Goal: Transaction & Acquisition: Purchase product/service

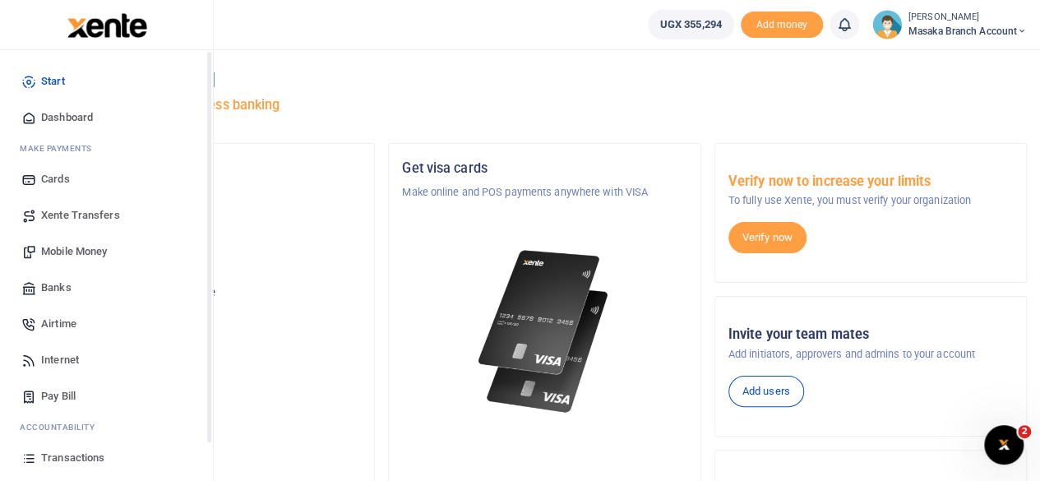
scroll to position [105, 0]
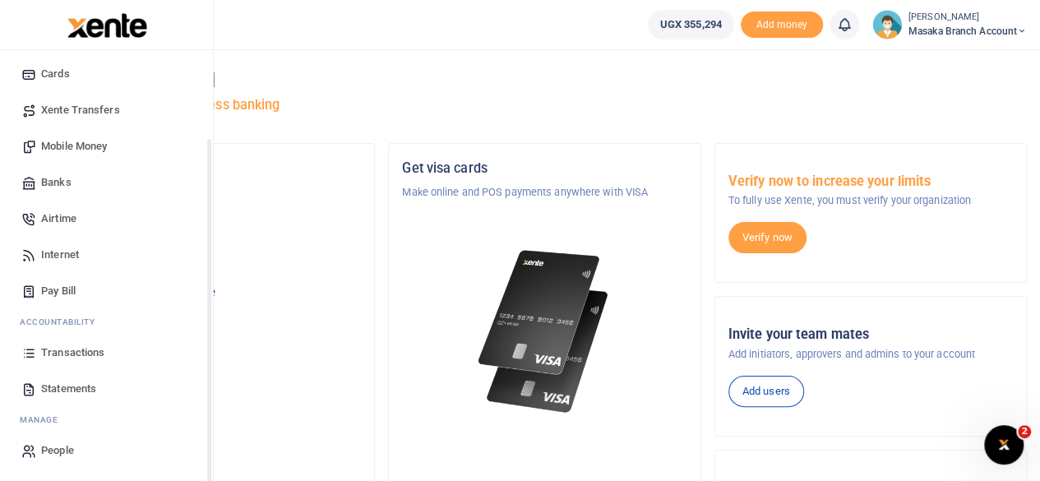
click at [208, 465] on div "Start Dashboard M ake Payments Cards Xente Transfers Mobile Money Banks Airtime…" at bounding box center [106, 213] width 213 height 537
click at [56, 345] on span "Transactions" at bounding box center [72, 353] width 63 height 16
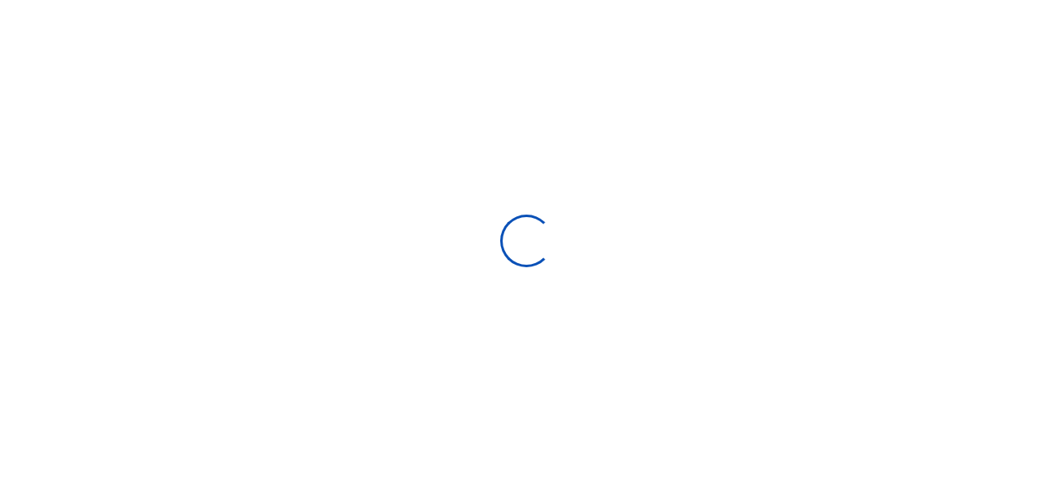
select select
type input "[DATE] - [DATE]"
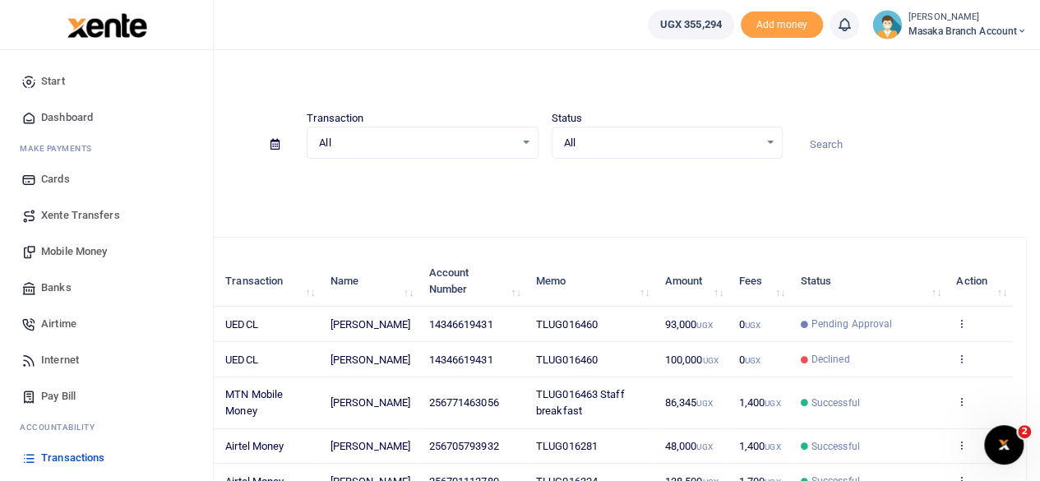
click at [64, 400] on span "Pay Bill" at bounding box center [58, 396] width 35 height 16
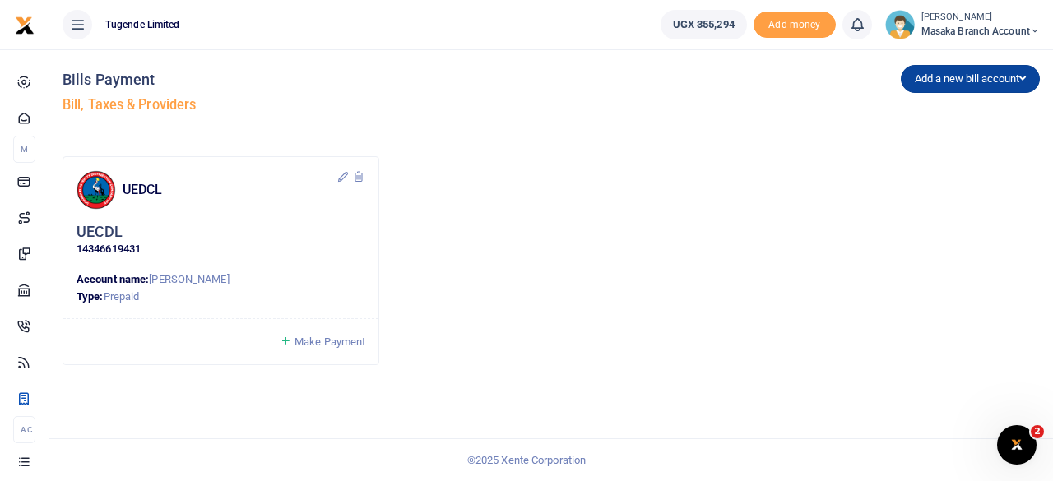
click at [952, 82] on button "Add a new bill account" at bounding box center [970, 79] width 139 height 28
click at [931, 135] on link "NWSC" at bounding box center [966, 136] width 130 height 23
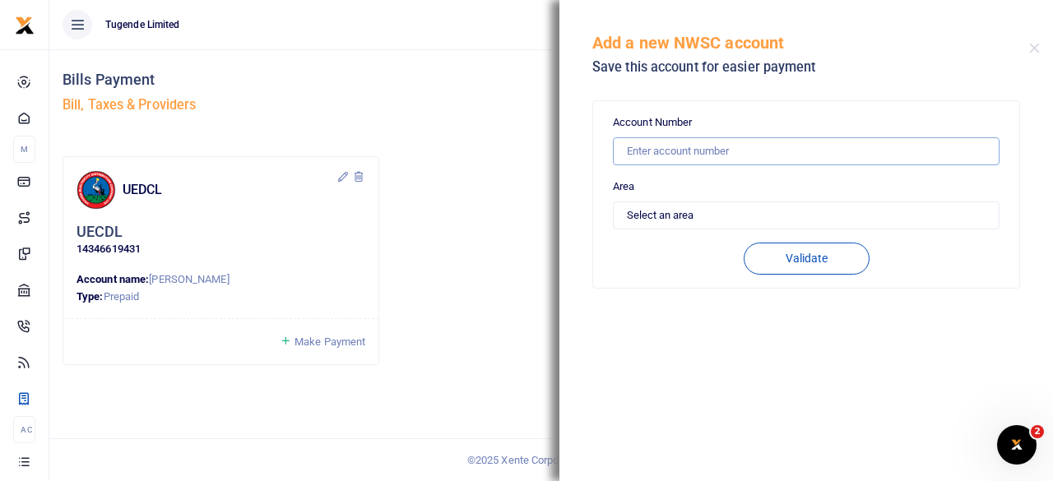
click at [692, 159] on input "text" at bounding box center [806, 151] width 387 height 28
type input "10710246"
click at [720, 210] on select "Select an area Kampala Iganga Jinja Lugazi Others" at bounding box center [806, 215] width 387 height 28
select select "OTHERS"
click at [613, 201] on select "Select an area Kampala Iganga Jinja Lugazi Others" at bounding box center [806, 215] width 387 height 28
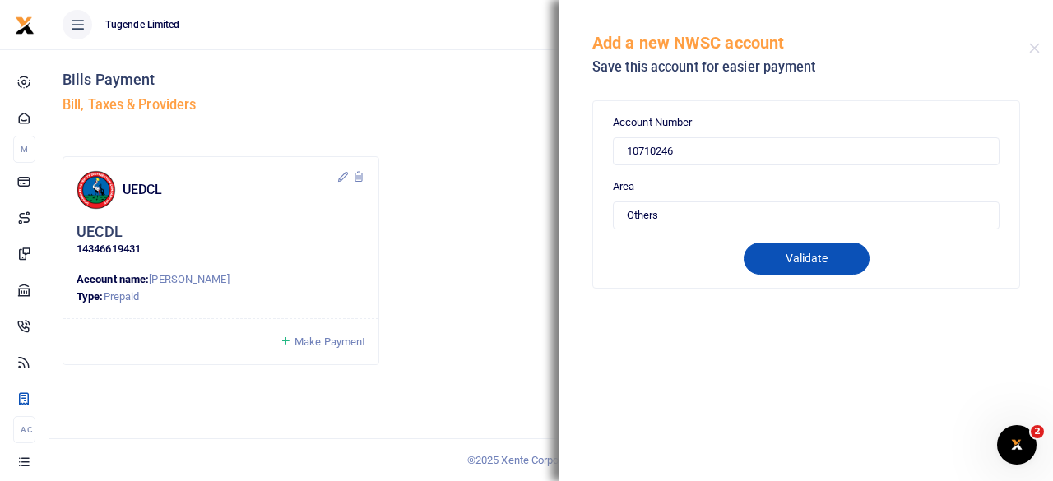
click at [796, 268] on button "Validate" at bounding box center [806, 259] width 126 height 32
click at [518, 280] on div "UEDCL UECDL 14346619431 Account name: Noelina Kakeeto Type: Prepaid" at bounding box center [551, 267] width 990 height 222
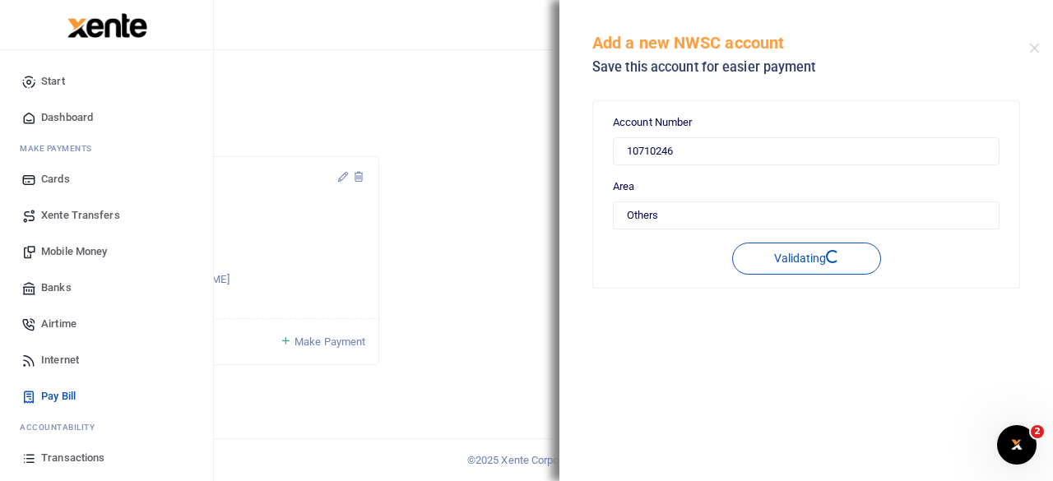
click at [76, 450] on span "Transactions" at bounding box center [72, 458] width 63 height 16
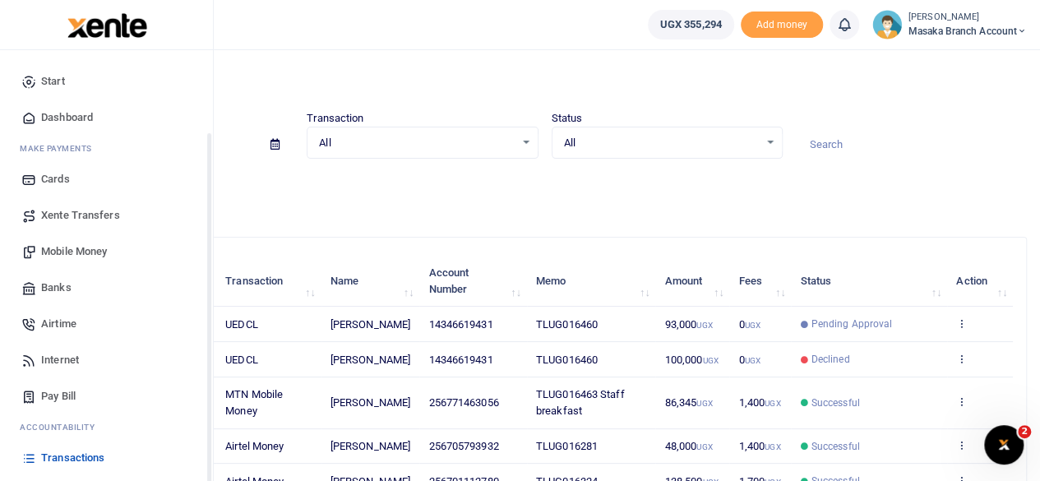
scroll to position [105, 0]
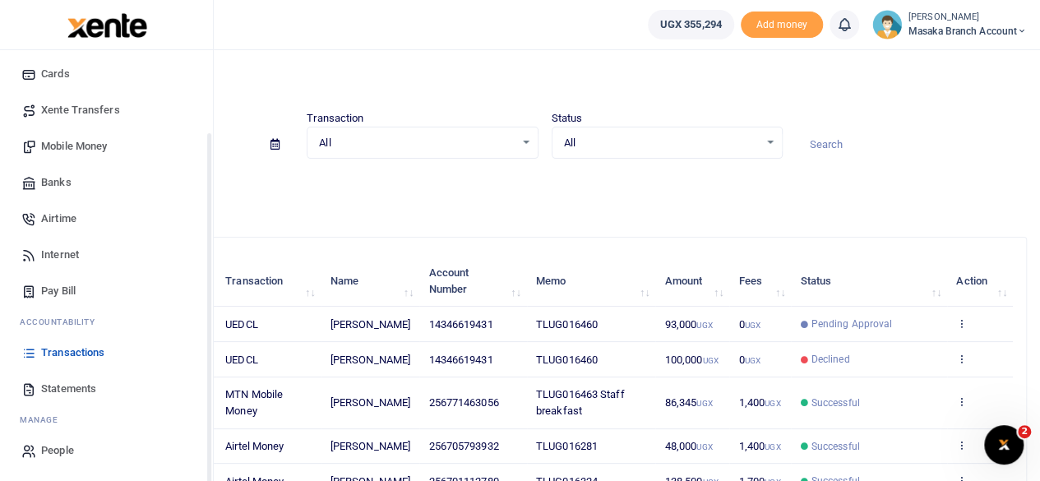
click at [209, 456] on div "Start Dashboard M ake Payments Cards Xente Transfers Mobile Money Banks Airtime…" at bounding box center [106, 213] width 213 height 537
click at [67, 389] on span "Statements" at bounding box center [68, 389] width 55 height 16
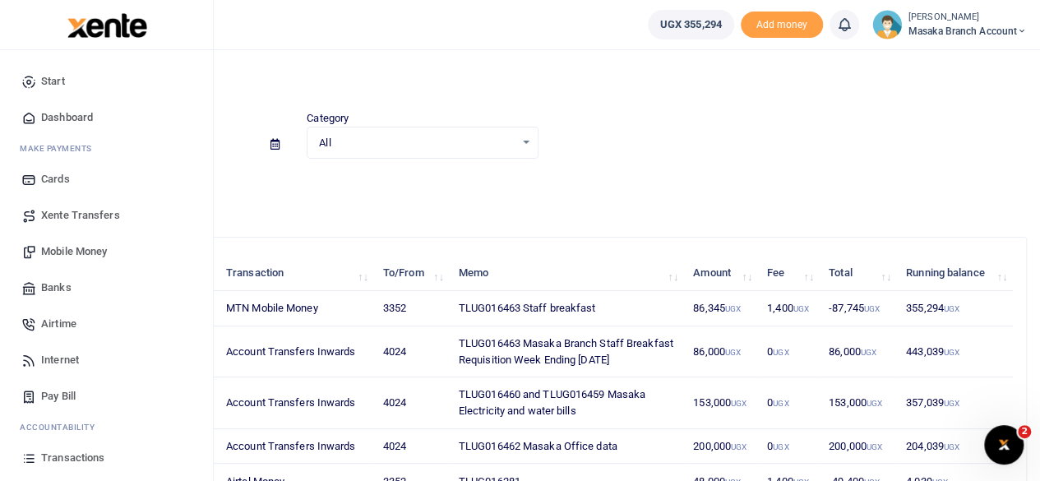
click at [79, 255] on span "Mobile Money" at bounding box center [74, 251] width 66 height 16
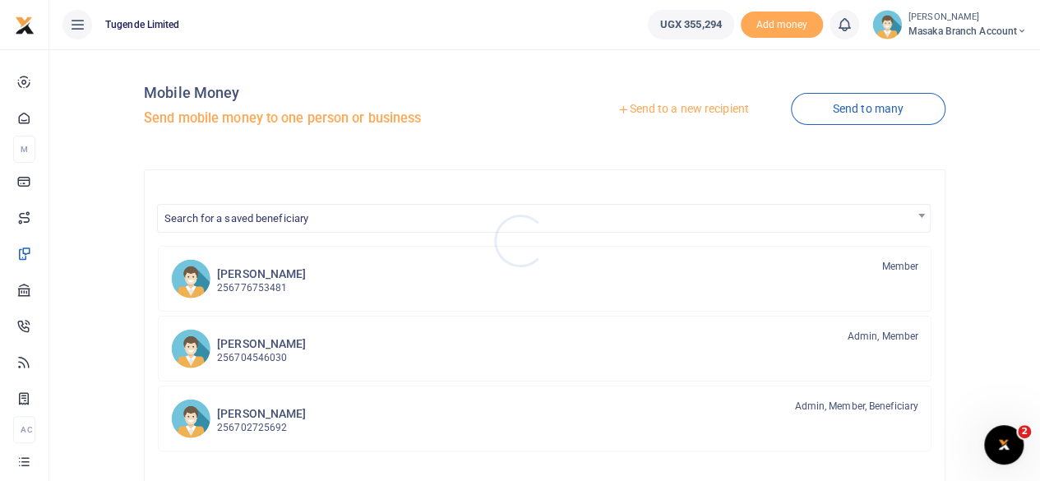
click at [705, 113] on div at bounding box center [520, 240] width 1040 height 481
click at [684, 108] on link "Send to a new recipient" at bounding box center [683, 110] width 215 height 30
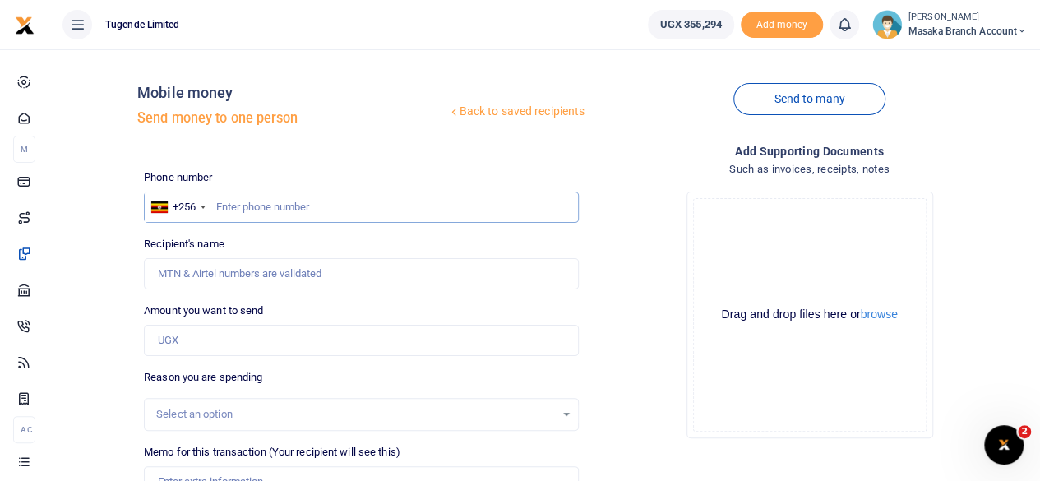
click at [322, 204] on input "text" at bounding box center [361, 207] width 435 height 31
type input "777133221"
type input "Florence Mbabazi"
type input "777133221"
click at [252, 339] on input "Amount you want to send" at bounding box center [361, 340] width 435 height 31
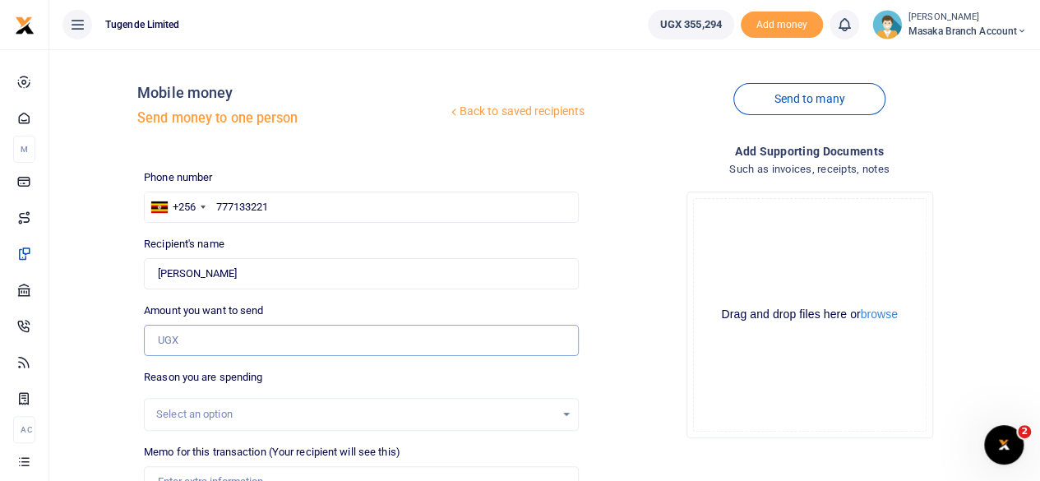
type input "195,000"
click at [553, 412] on div "Select an option" at bounding box center [355, 414] width 399 height 16
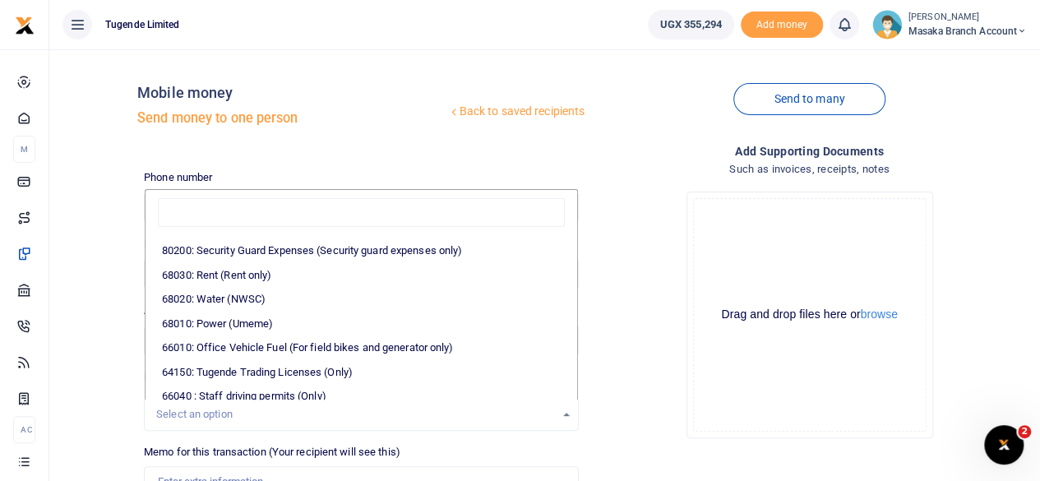
scroll to position [144, 0]
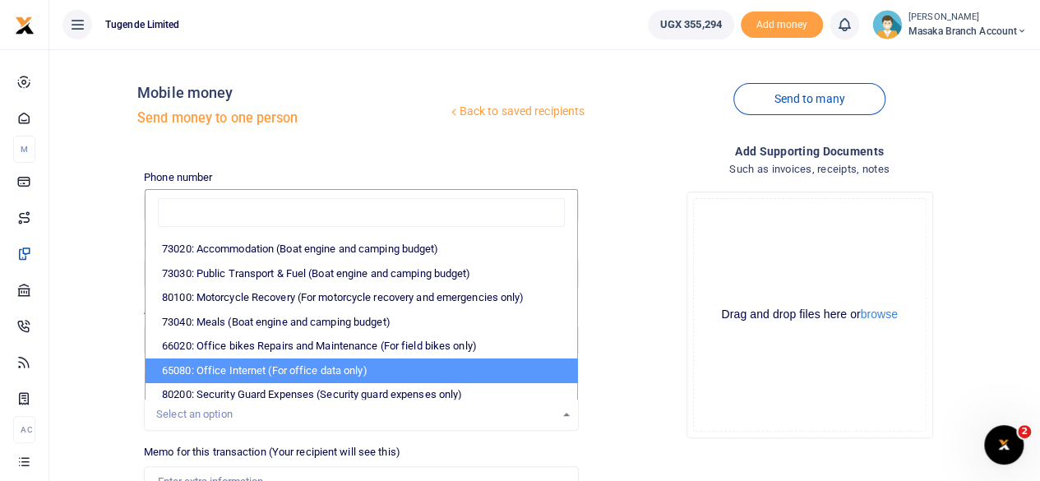
click at [350, 377] on li "65080: Office Internet (For office data only)" at bounding box center [362, 371] width 432 height 25
select select "35"
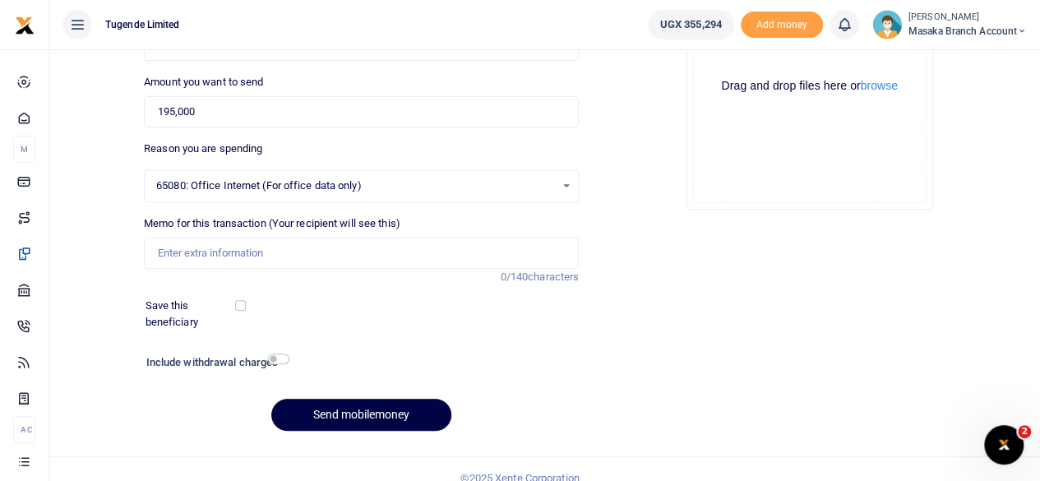
scroll to position [230, 0]
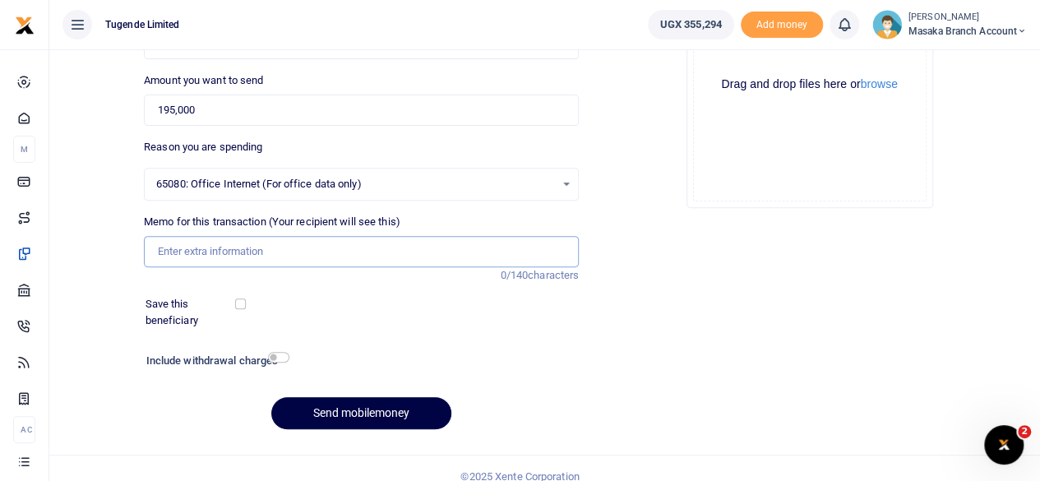
click at [353, 244] on input "Memo for this transaction (Your recipient will see this)" at bounding box center [361, 251] width 435 height 31
type input "TLUG016462 Office data"
click at [286, 354] on input "checkbox" at bounding box center [278, 357] width 21 height 11
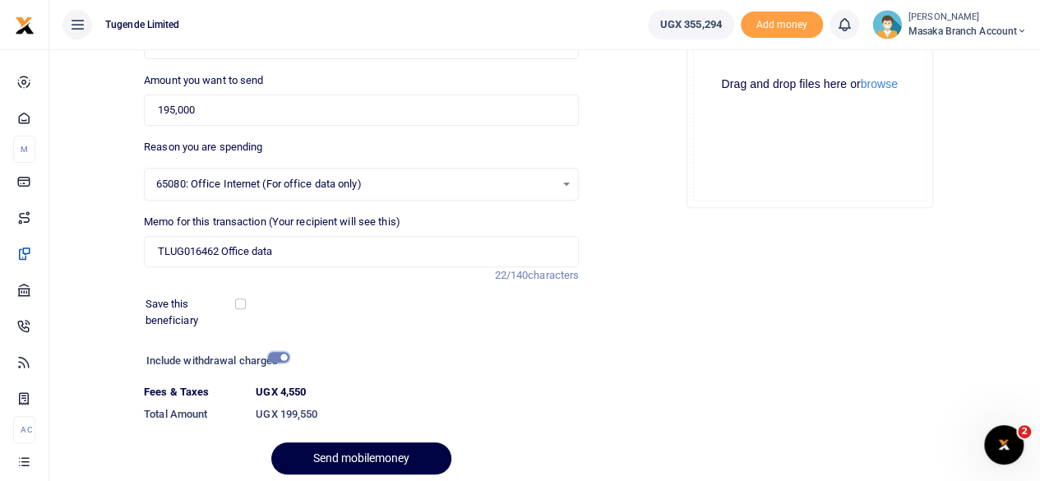
click at [286, 354] on input "checkbox" at bounding box center [278, 357] width 21 height 11
checkbox input "false"
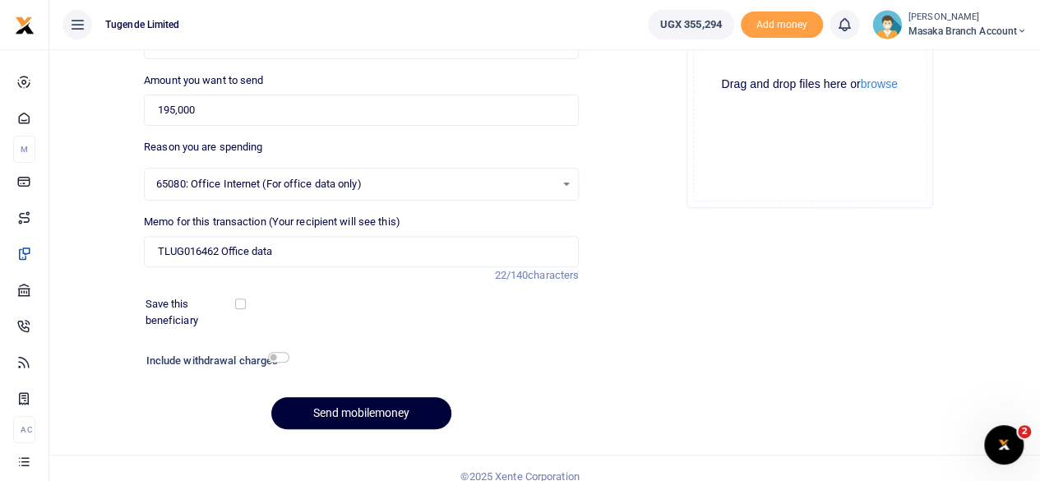
click at [379, 407] on button "Send mobilemoney" at bounding box center [361, 413] width 180 height 32
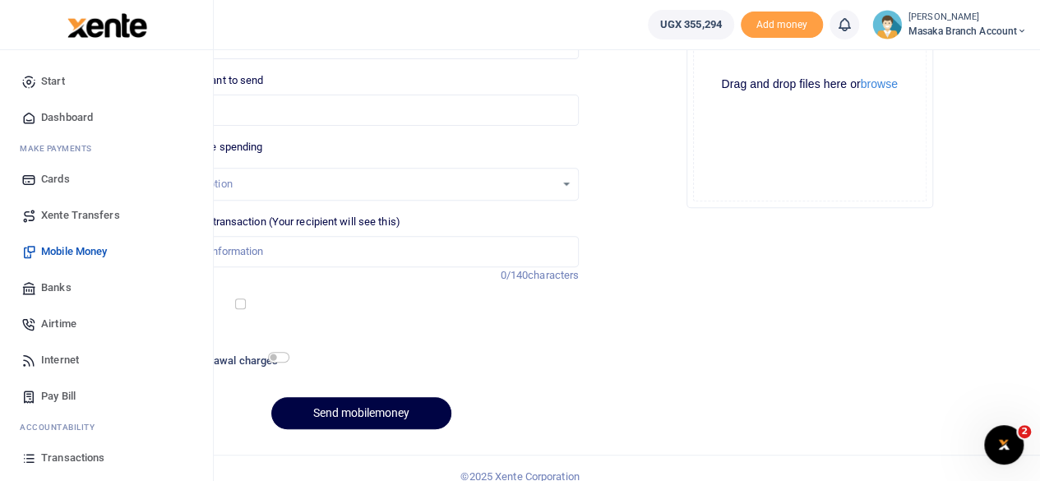
click at [69, 399] on span "Pay Bill" at bounding box center [58, 396] width 35 height 16
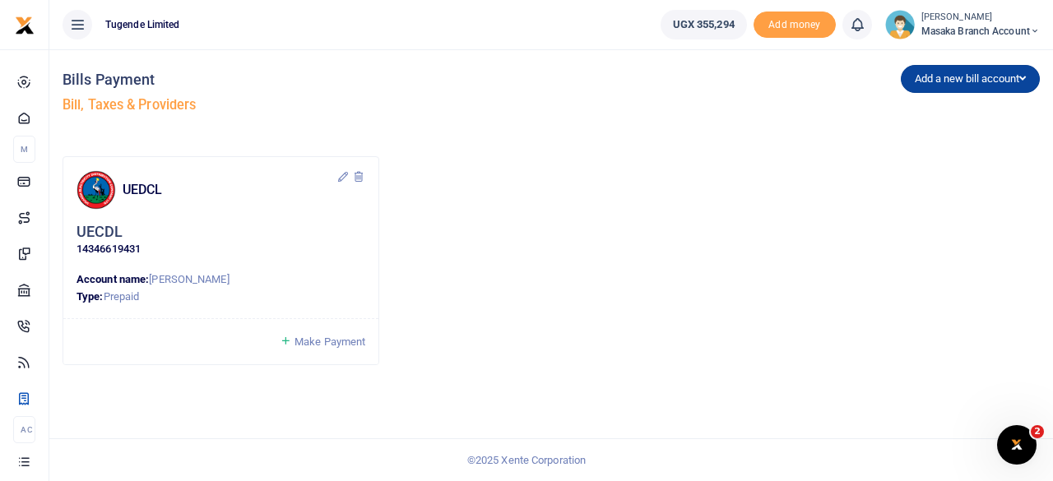
click at [938, 90] on button "Add a new bill account" at bounding box center [970, 79] width 139 height 28
click at [923, 133] on link "NWSC" at bounding box center [966, 136] width 130 height 23
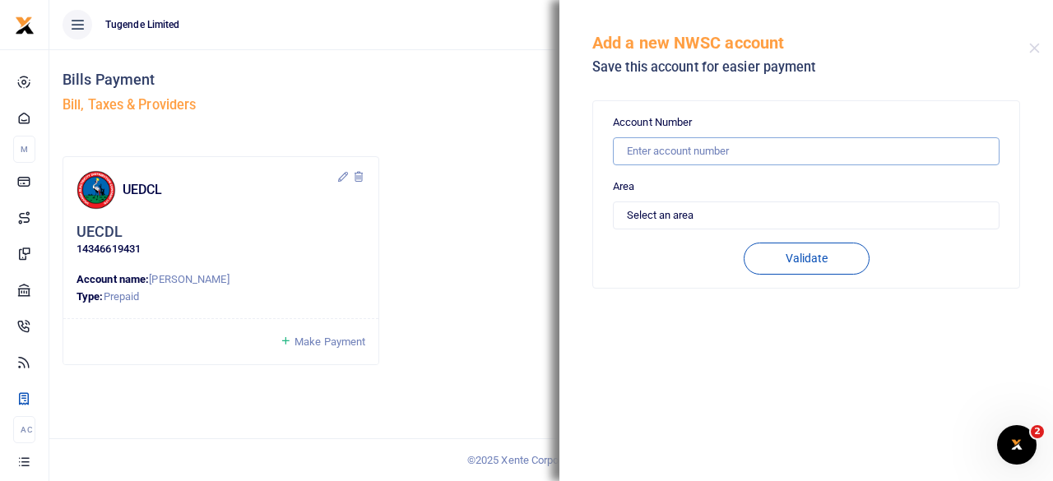
click at [736, 147] on input "text" at bounding box center [806, 151] width 387 height 28
type input "10710246"
click at [762, 215] on select "Select an area Kampala Iganga Jinja Lugazi Others" at bounding box center [806, 215] width 387 height 28
select select "OTHERS"
click at [613, 201] on select "Select an area Kampala Iganga Jinja Lugazi Others" at bounding box center [806, 215] width 387 height 28
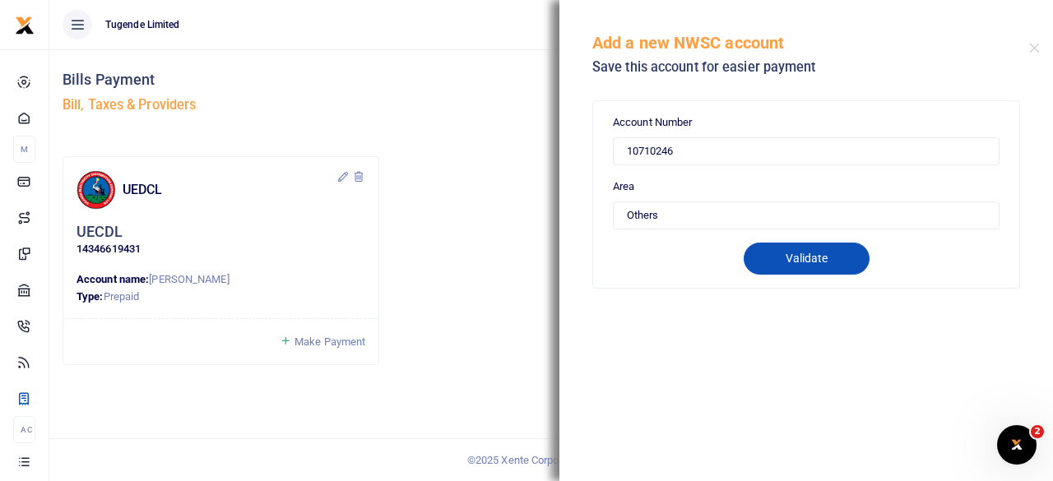
click at [792, 256] on button "Validate" at bounding box center [806, 259] width 126 height 32
type input "10710246"
type input "KAKEETO C/O NKONGE PAUL"
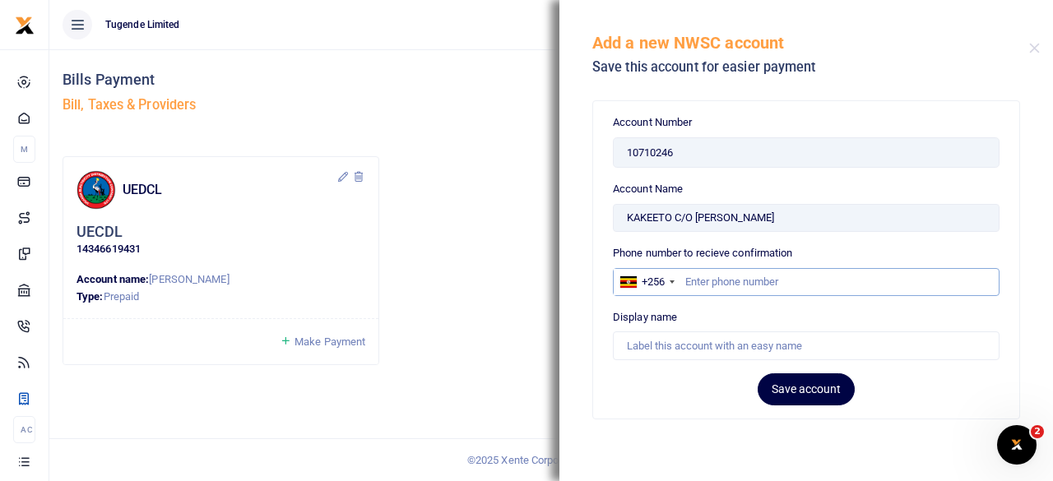
click at [737, 284] on input "text" at bounding box center [806, 282] width 387 height 28
type input "750594248"
click at [683, 333] on input "Account Name" at bounding box center [806, 345] width 387 height 28
type input "NWSC"
click at [801, 382] on button "Save account" at bounding box center [805, 389] width 97 height 32
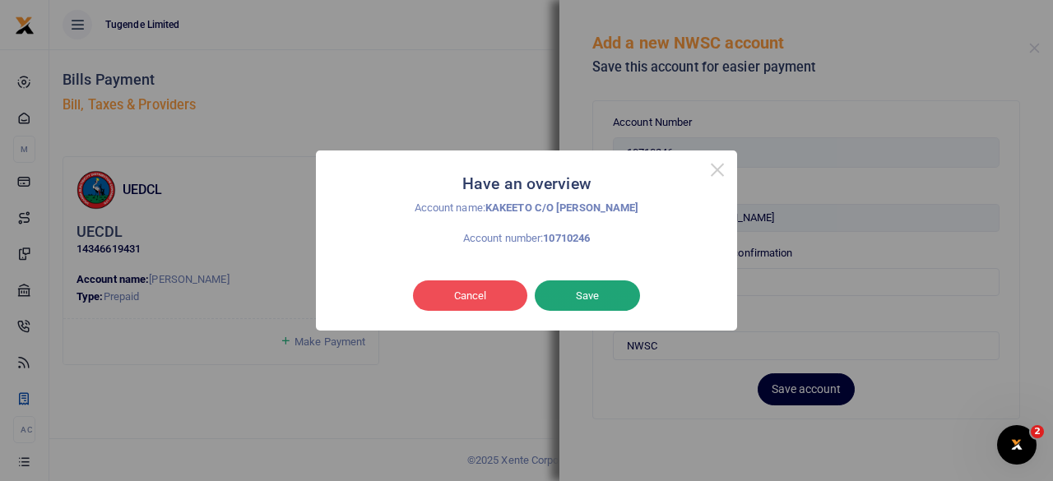
click at [596, 286] on button "Save" at bounding box center [587, 295] width 105 height 31
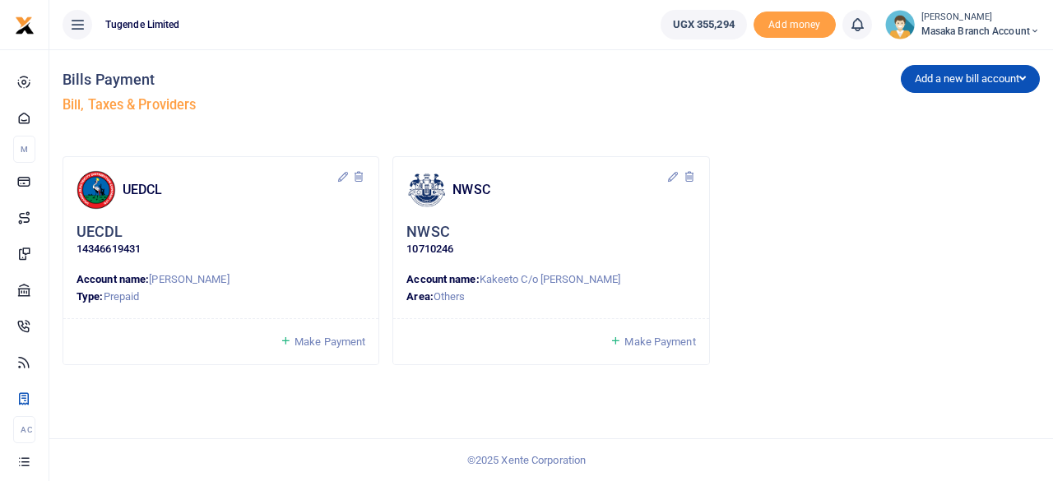
click at [680, 343] on span "Make Payment" at bounding box center [659, 342] width 71 height 12
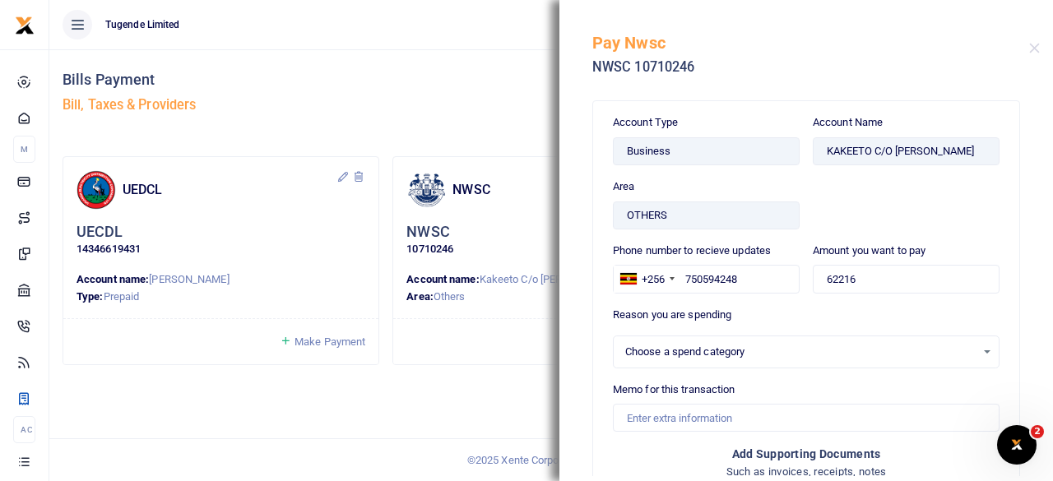
select select
click at [903, 273] on input "62216" at bounding box center [906, 279] width 187 height 28
click at [850, 279] on input "62216" at bounding box center [906, 279] width 187 height 28
type input "6"
type input "50,000"
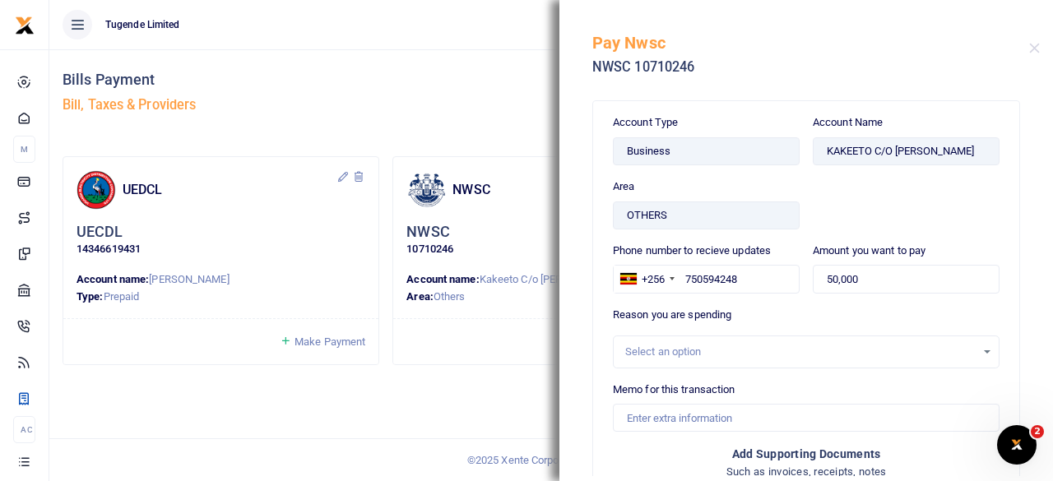
click at [817, 344] on div "Select an option" at bounding box center [800, 352] width 350 height 16
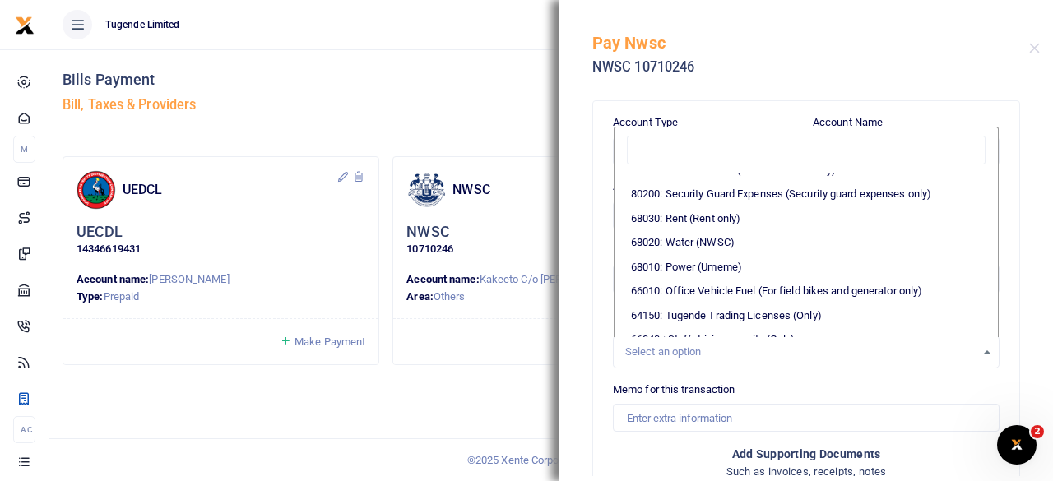
scroll to position [329, 0]
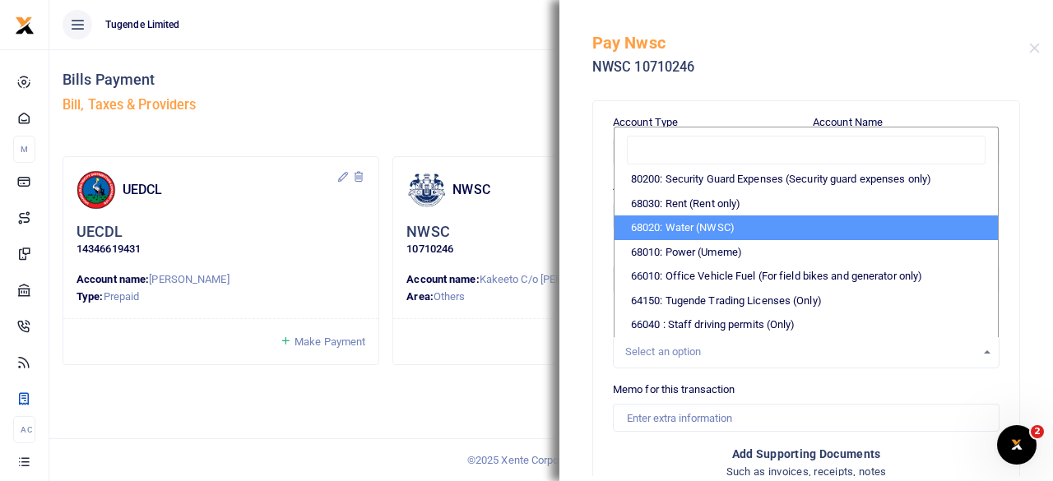
click at [779, 240] on li "68020: Water (NWSC)" at bounding box center [805, 227] width 383 height 25
select select "38"
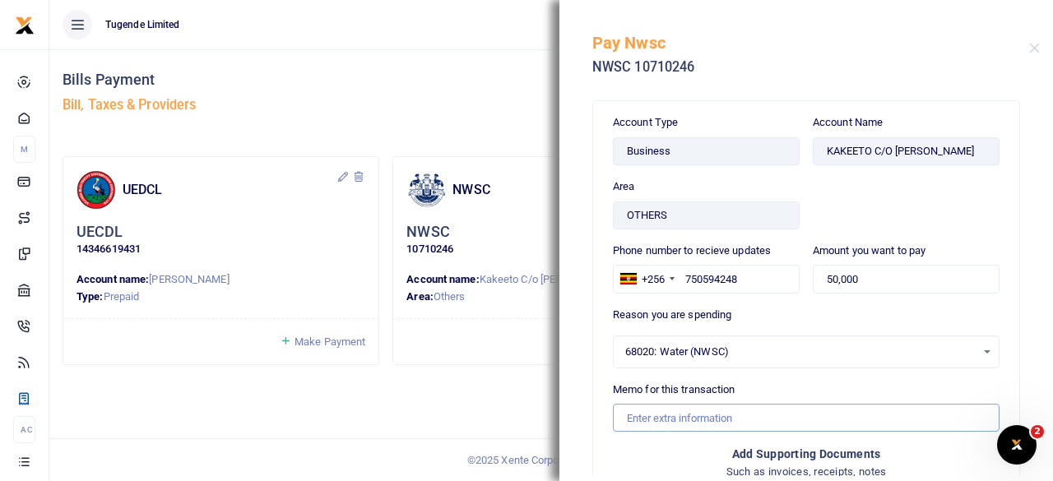
click at [702, 412] on input "Memo for this transaction" at bounding box center [806, 418] width 387 height 28
click at [748, 410] on input "Memo for this transaction" at bounding box center [806, 418] width 387 height 28
type input "TLUG016459"
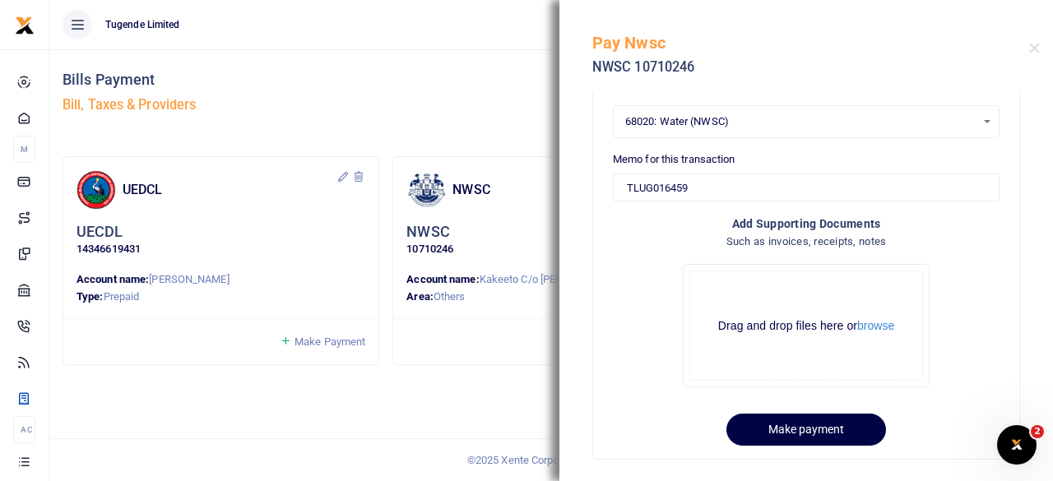
scroll to position [236, 0]
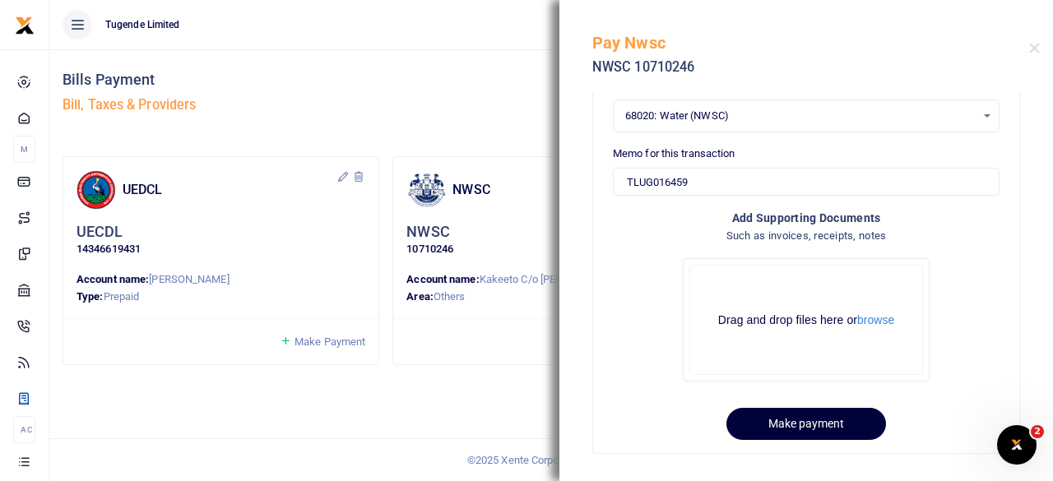
click at [794, 411] on button "Make payment" at bounding box center [806, 424] width 160 height 32
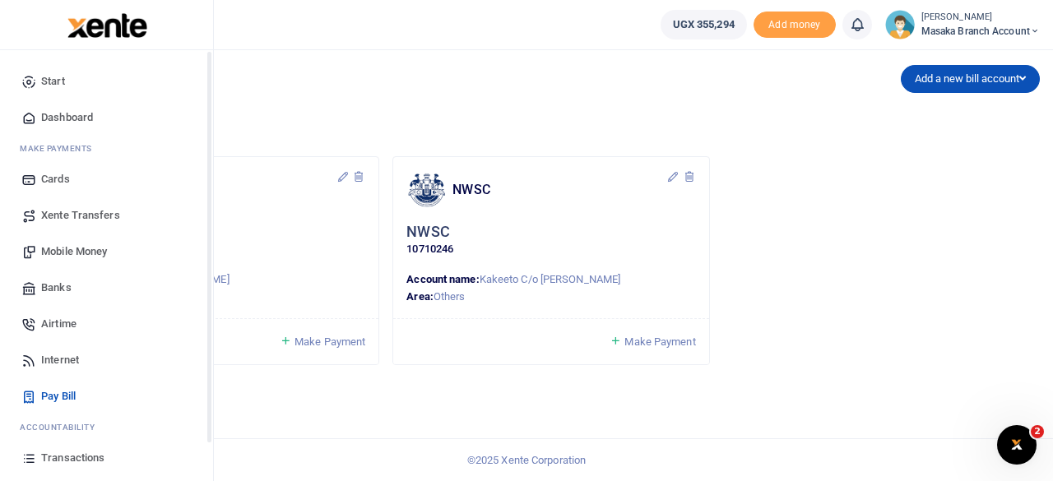
click at [206, 452] on div "Start Dashboard M ake Payments Cards Xente Transfers Mobile Money Banks Airtime…" at bounding box center [106, 318] width 213 height 537
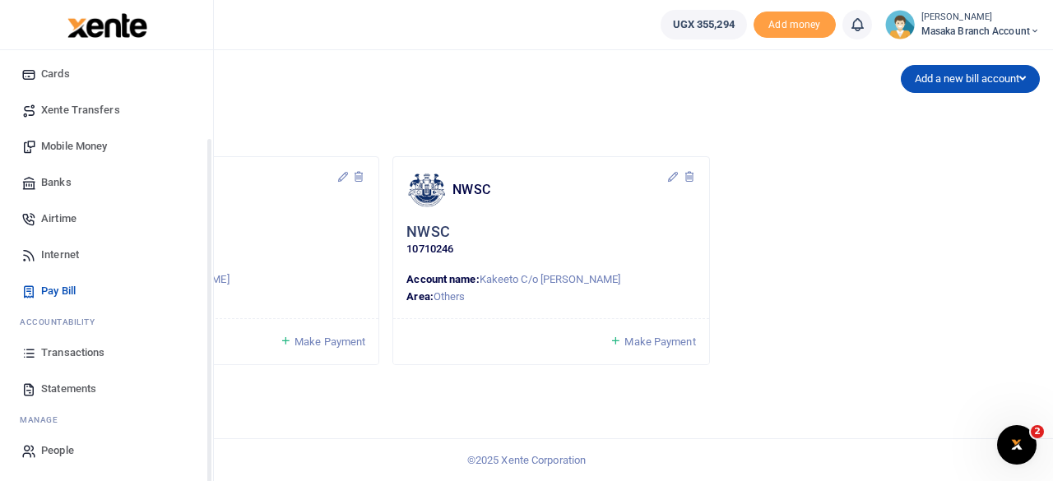
click at [209, 452] on div "Start Dashboard M ake Payments Cards Xente Transfers Mobile Money Banks Airtime…" at bounding box center [106, 213] width 213 height 537
click at [76, 384] on span "Statements" at bounding box center [68, 389] width 55 height 16
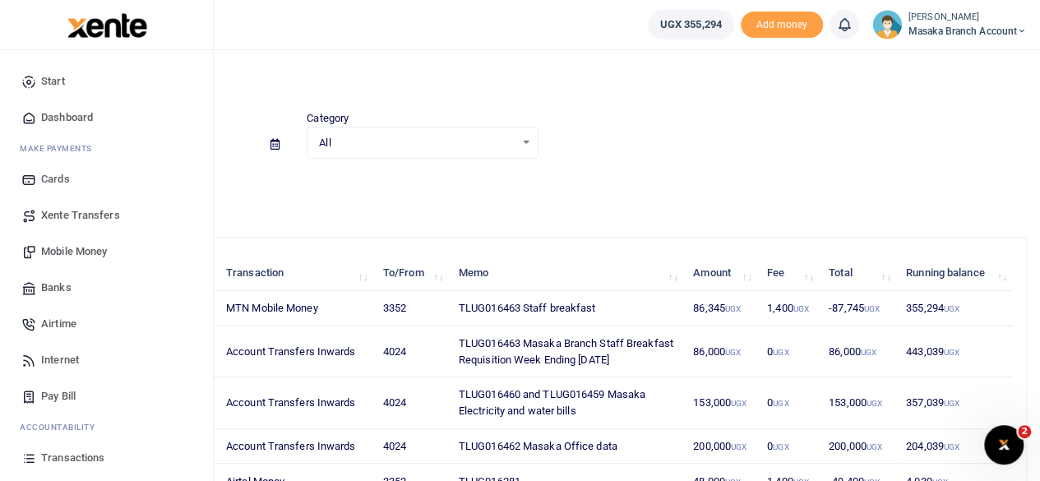
click at [84, 459] on span "Transactions" at bounding box center [72, 458] width 63 height 16
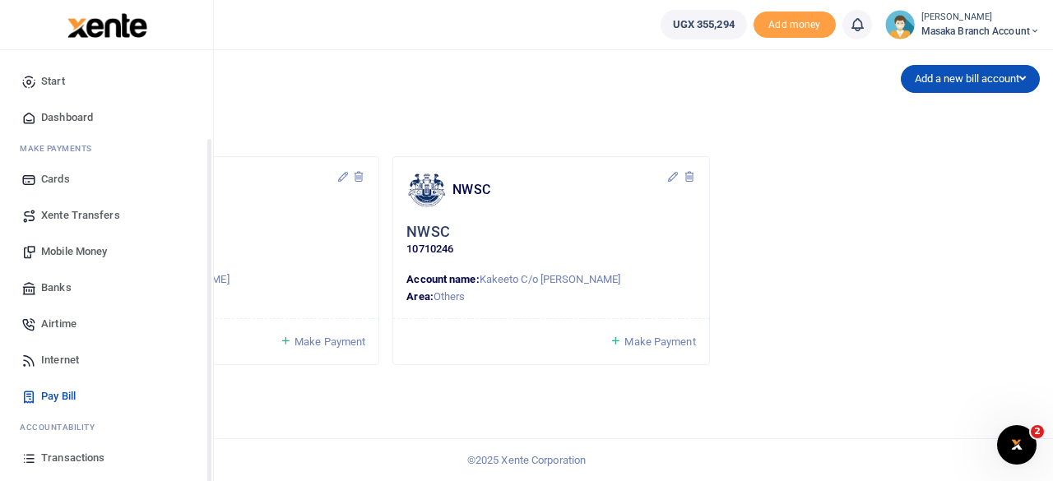
scroll to position [105, 0]
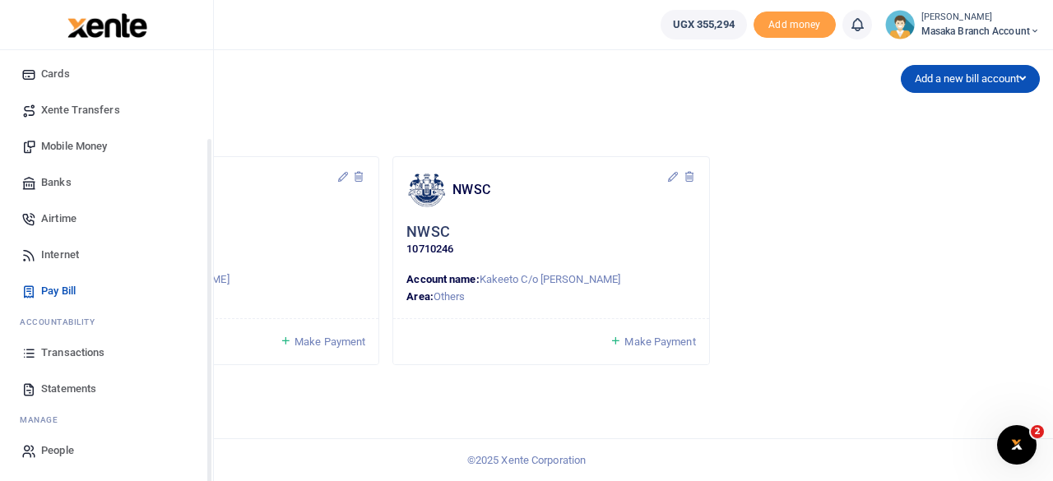
click at [209, 452] on div "Start Dashboard M ake Payments Cards Xente Transfers Mobile Money Banks Airtime…" at bounding box center [106, 213] width 213 height 537
click at [81, 387] on span "Statements" at bounding box center [68, 389] width 55 height 16
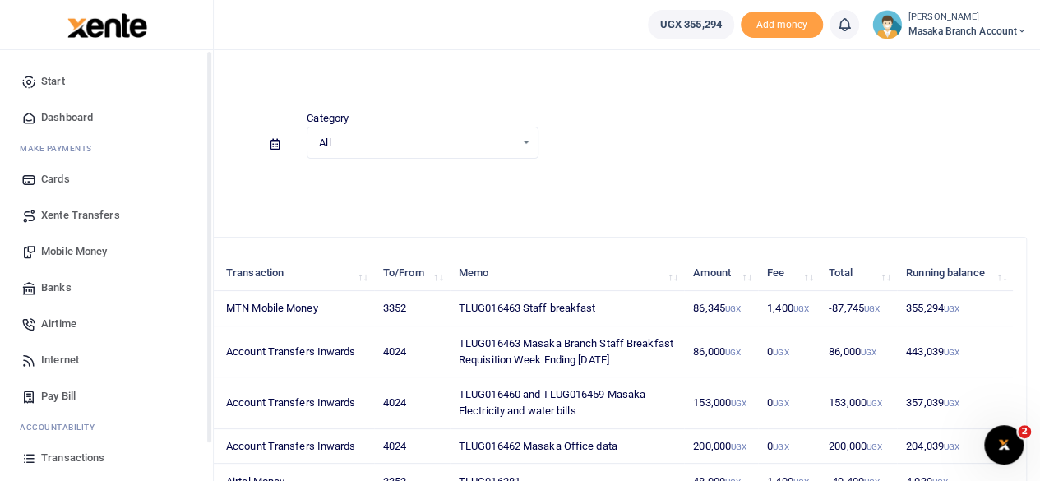
scroll to position [105, 0]
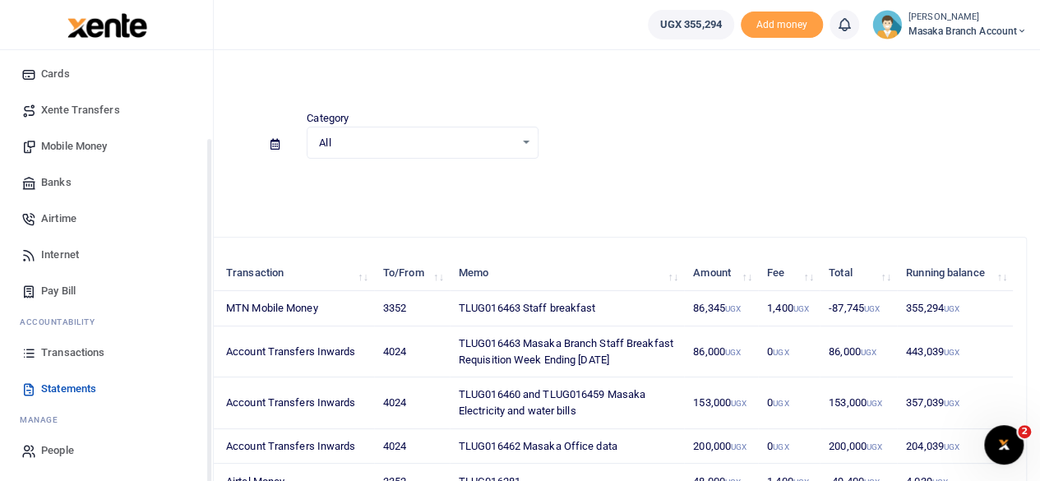
click at [210, 460] on div "Start Dashboard M ake Payments Cards Xente Transfers Mobile Money Banks Airtime…" at bounding box center [106, 213] width 213 height 537
click at [82, 353] on span "Transactions" at bounding box center [72, 353] width 63 height 16
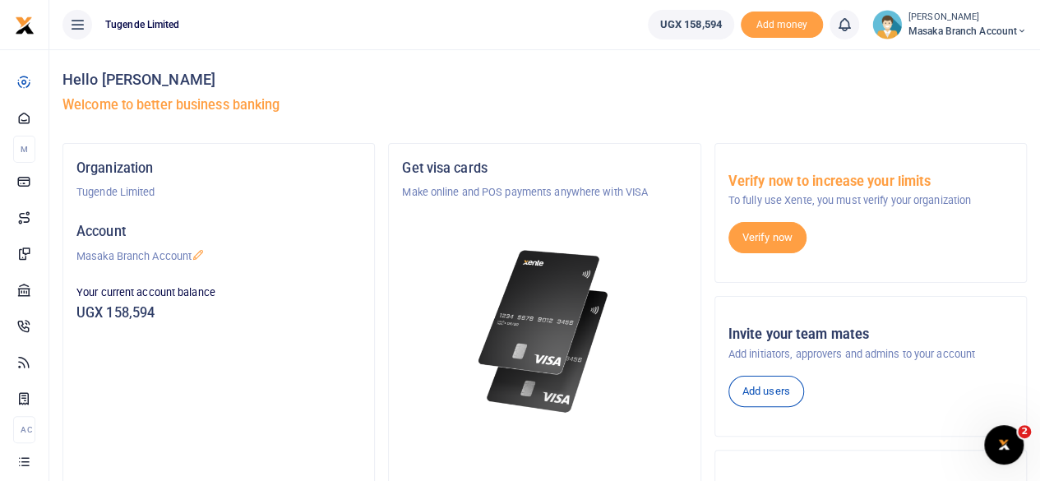
click at [701, 104] on h5 "Welcome to better business banking" at bounding box center [545, 105] width 965 height 16
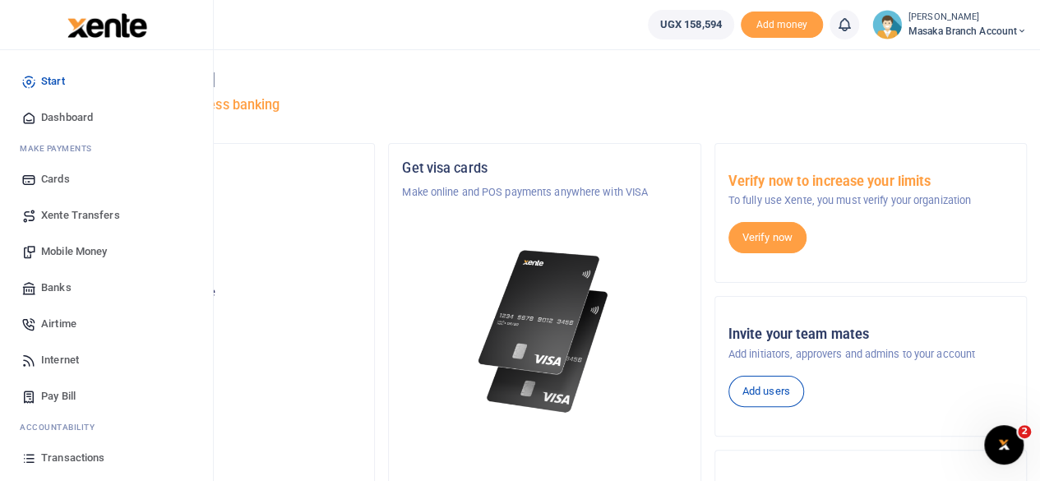
click at [95, 458] on span "Transactions" at bounding box center [72, 458] width 63 height 16
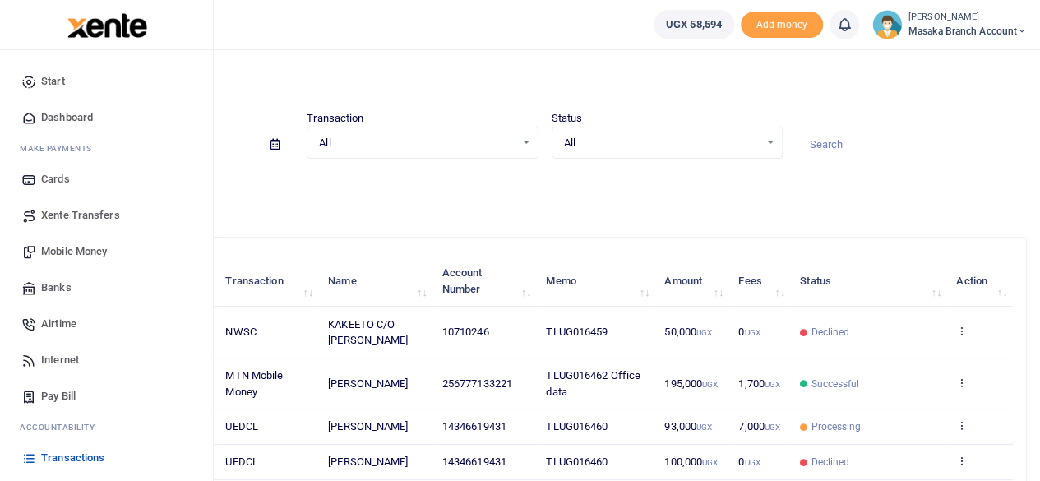
click at [69, 394] on span "Pay Bill" at bounding box center [58, 396] width 35 height 16
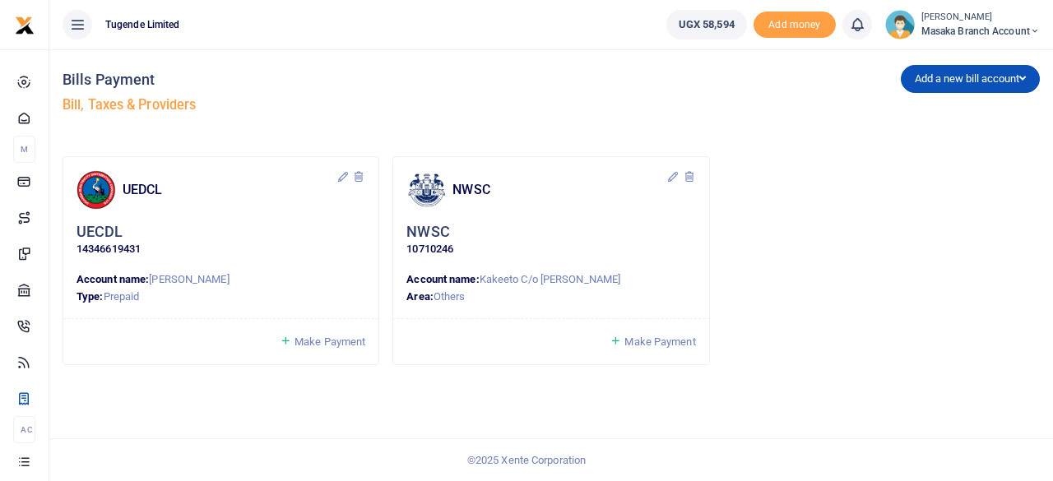
click at [646, 341] on span "Make Payment" at bounding box center [659, 342] width 71 height 12
click at [629, 330] on div "Make Payment" at bounding box center [550, 341] width 315 height 46
click at [629, 342] on span "Make Payment" at bounding box center [659, 342] width 71 height 12
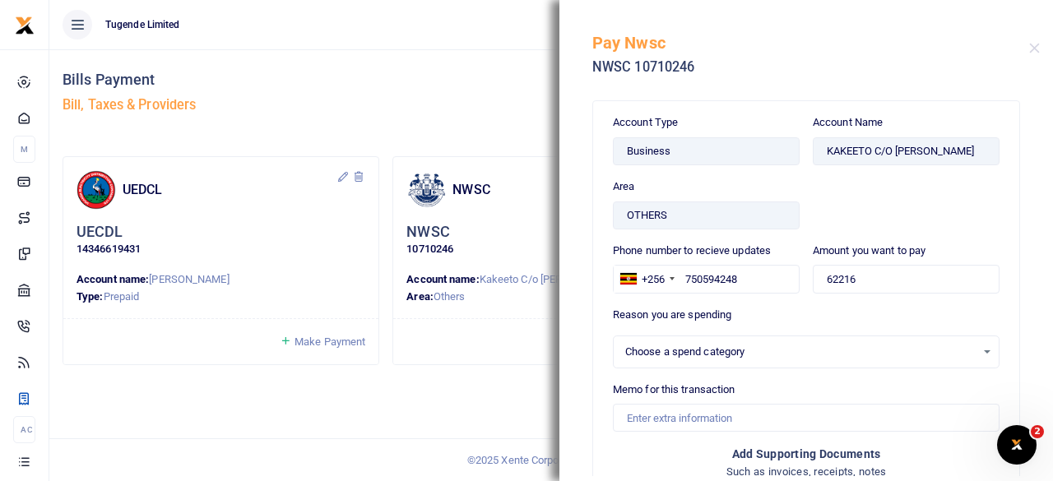
select select
click at [873, 275] on input "62216" at bounding box center [906, 279] width 187 height 28
type input "6"
type input "46,000"
click at [805, 348] on div "Select an option" at bounding box center [800, 352] width 350 height 16
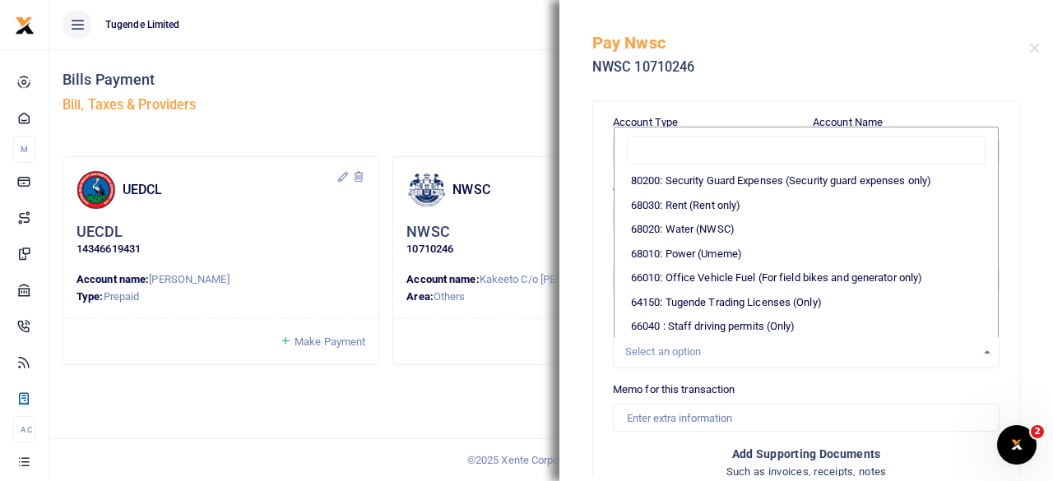
scroll to position [362, 0]
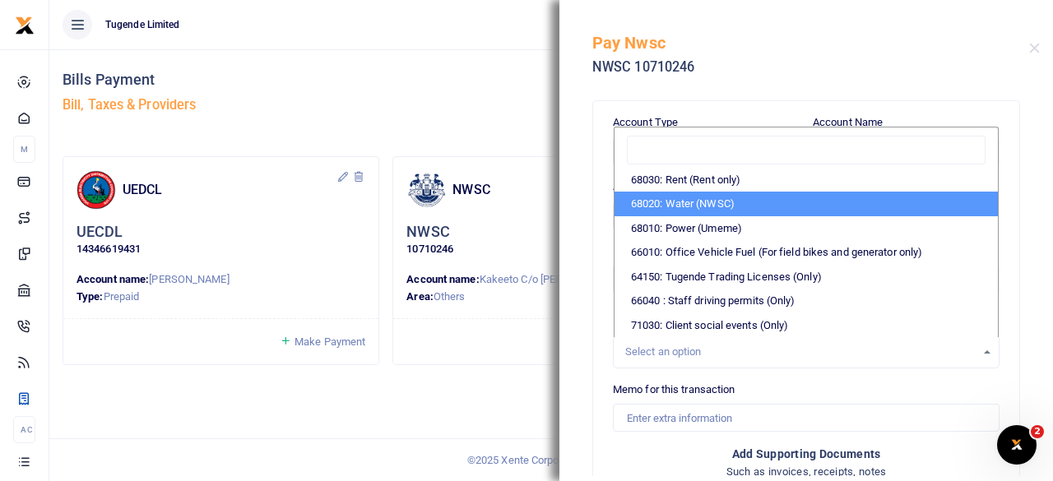
click at [778, 201] on li "68020: Water (NWSC)" at bounding box center [805, 204] width 383 height 25
select select "38"
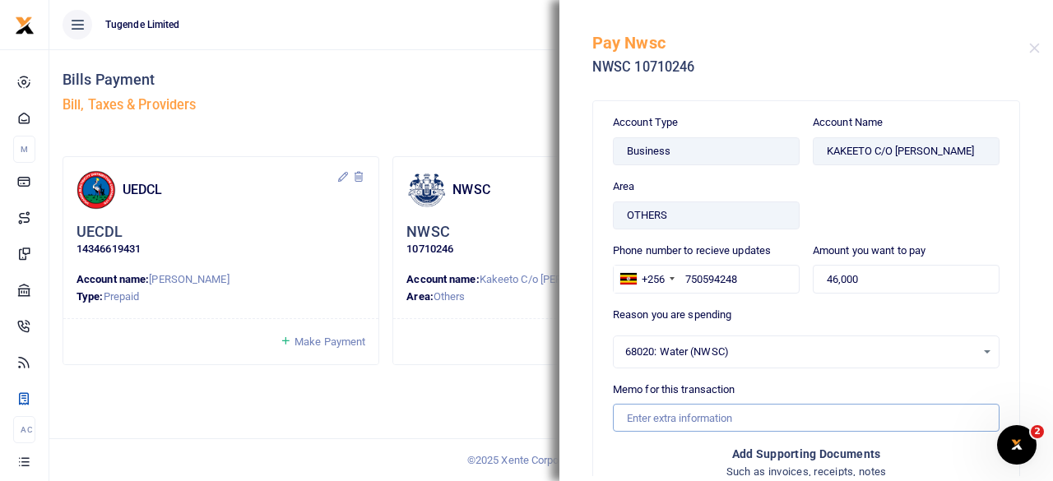
click at [676, 410] on input "Memo for this transaction" at bounding box center [806, 418] width 387 height 28
type input "TLUG016459 NWSC"
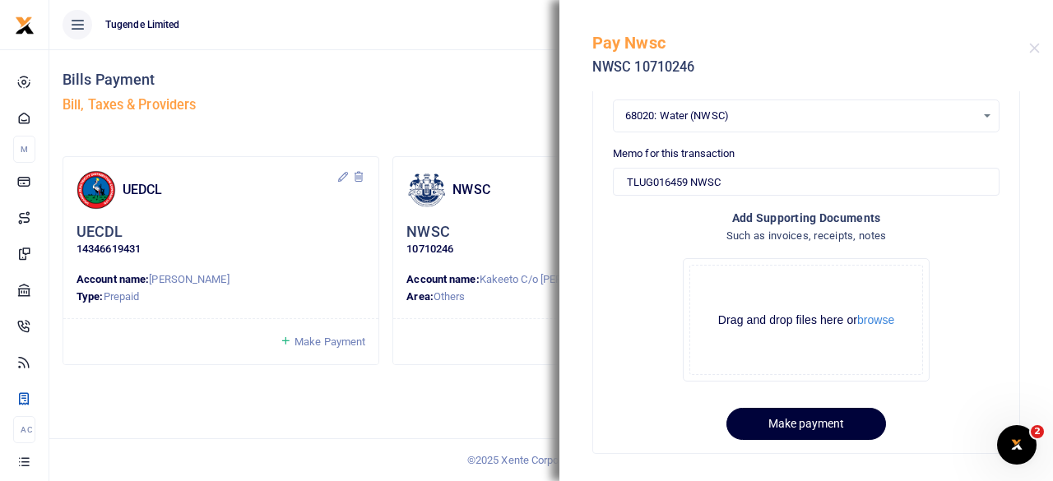
click at [816, 418] on button "Make payment" at bounding box center [806, 424] width 160 height 32
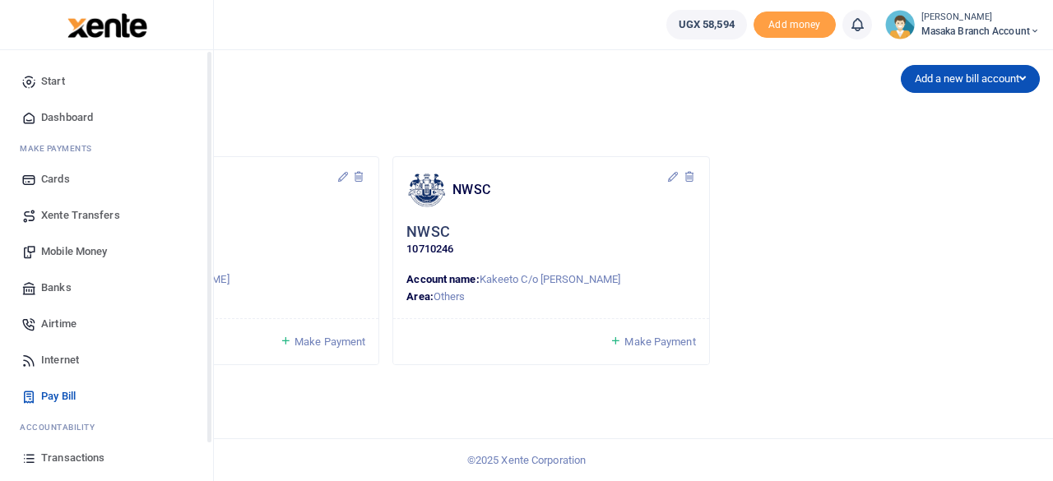
scroll to position [105, 0]
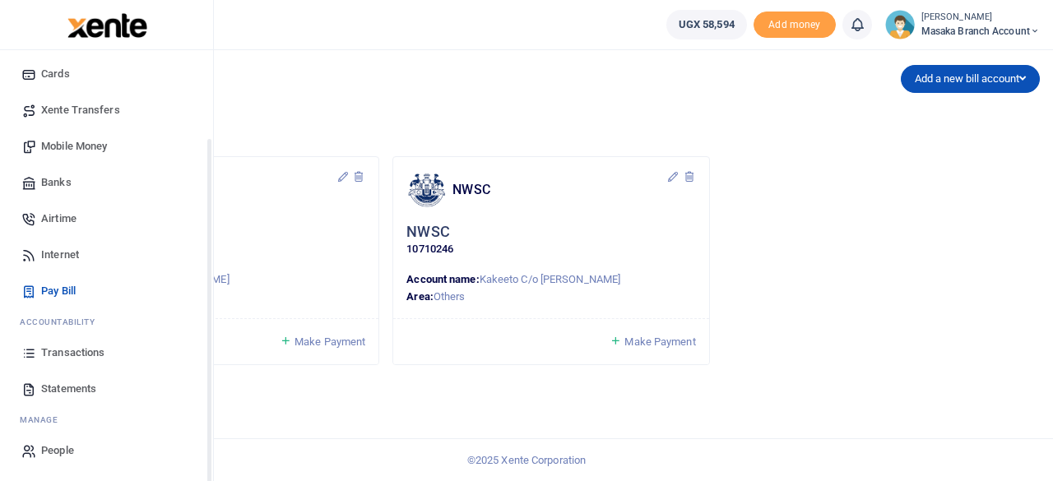
click at [210, 465] on div "Start Dashboard M ake Payments Cards Xente Transfers Mobile Money Banks Airtime…" at bounding box center [106, 213] width 213 height 537
click at [78, 391] on span "Statements" at bounding box center [68, 389] width 55 height 16
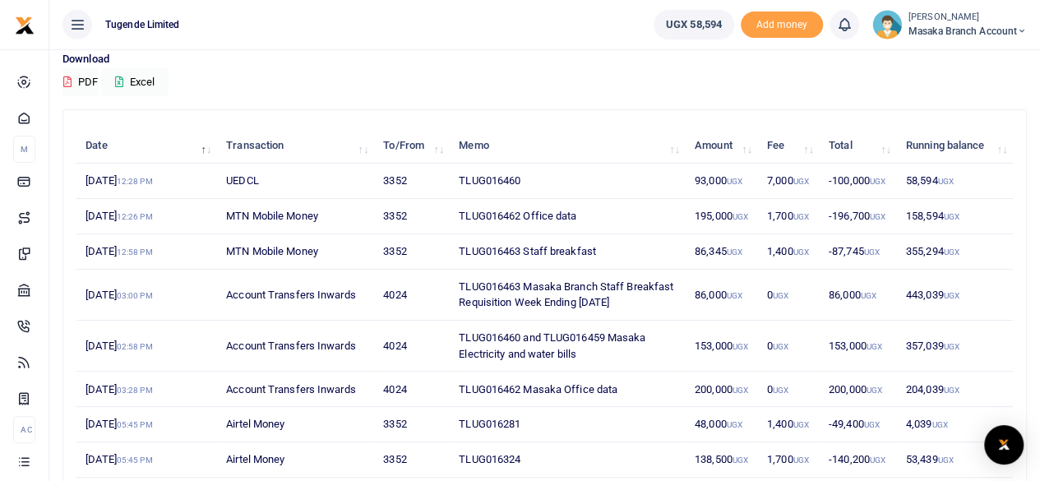
scroll to position [142, 0]
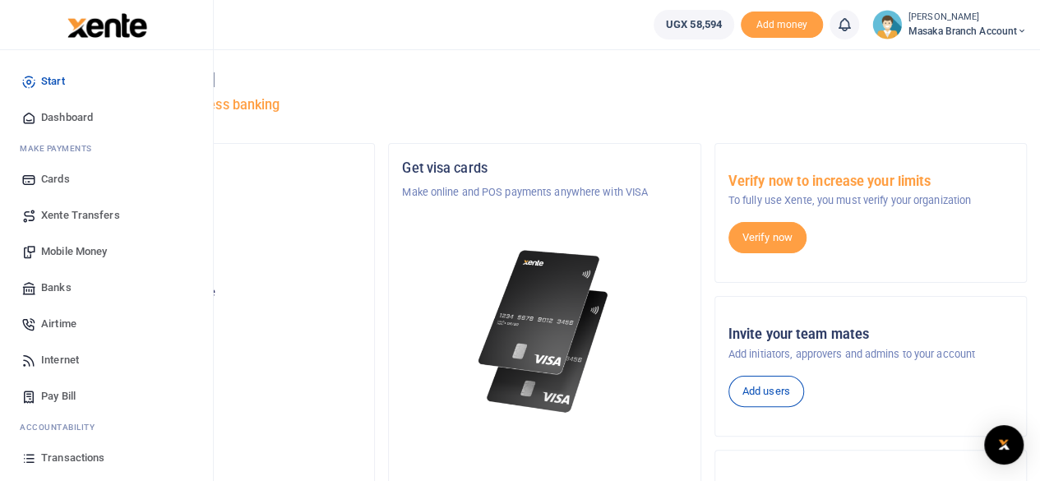
click at [90, 452] on span "Transactions" at bounding box center [72, 458] width 63 height 16
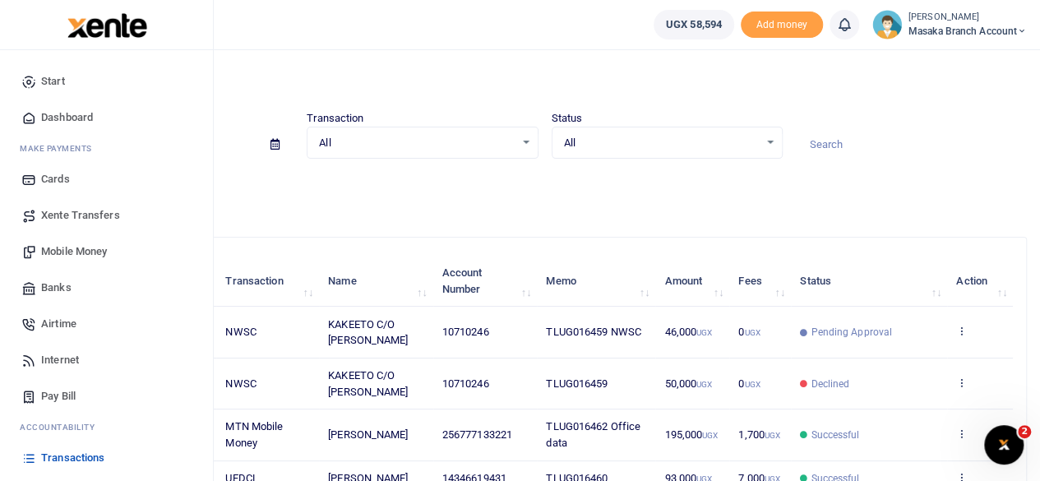
click at [97, 254] on span "Mobile Money" at bounding box center [74, 251] width 66 height 16
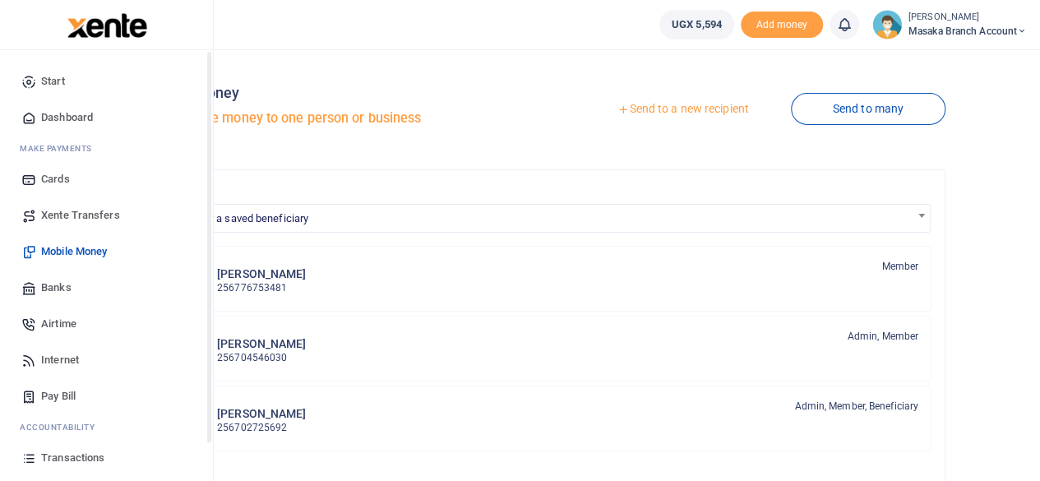
scroll to position [105, 0]
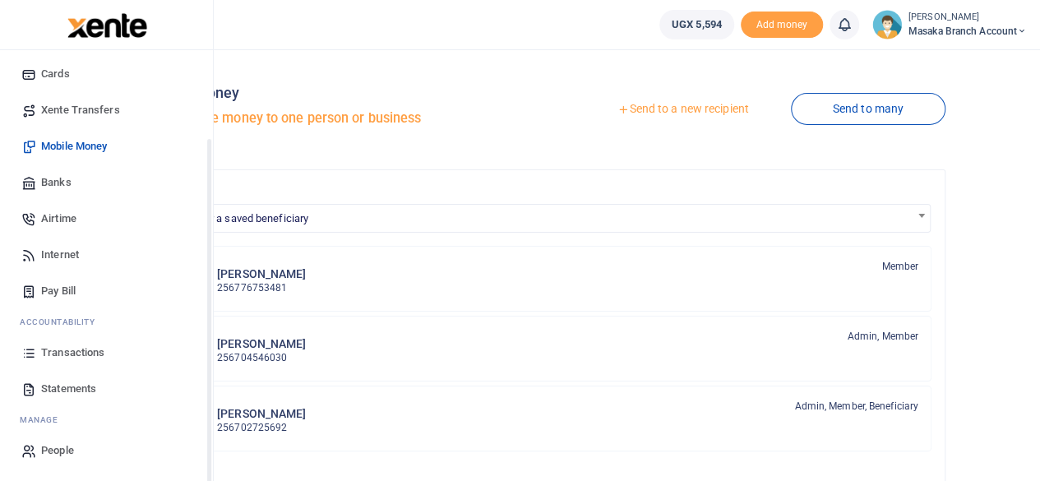
click at [210, 456] on div "Start Dashboard M ake Payments Cards Xente Transfers Mobile Money Banks Airtime…" at bounding box center [106, 213] width 213 height 537
click at [81, 386] on span "Statements" at bounding box center [68, 389] width 55 height 16
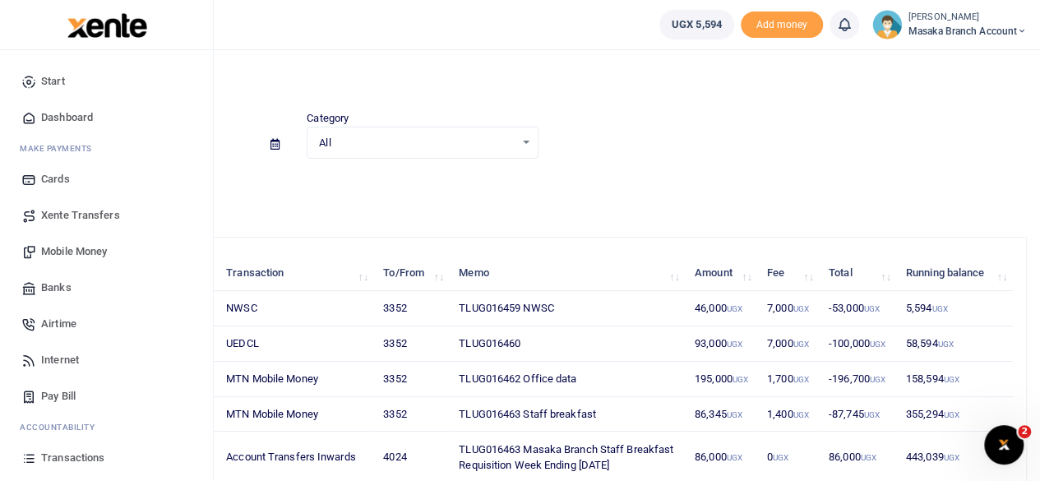
click at [86, 460] on span "Transactions" at bounding box center [72, 458] width 63 height 16
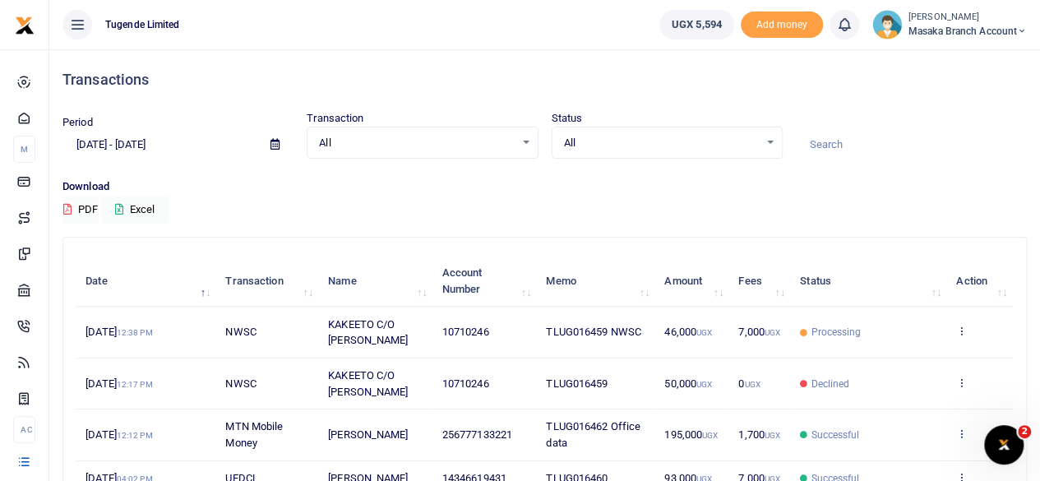
click at [962, 428] on icon at bounding box center [961, 434] width 11 height 12
click at [895, 370] on link "View details" at bounding box center [902, 372] width 130 height 23
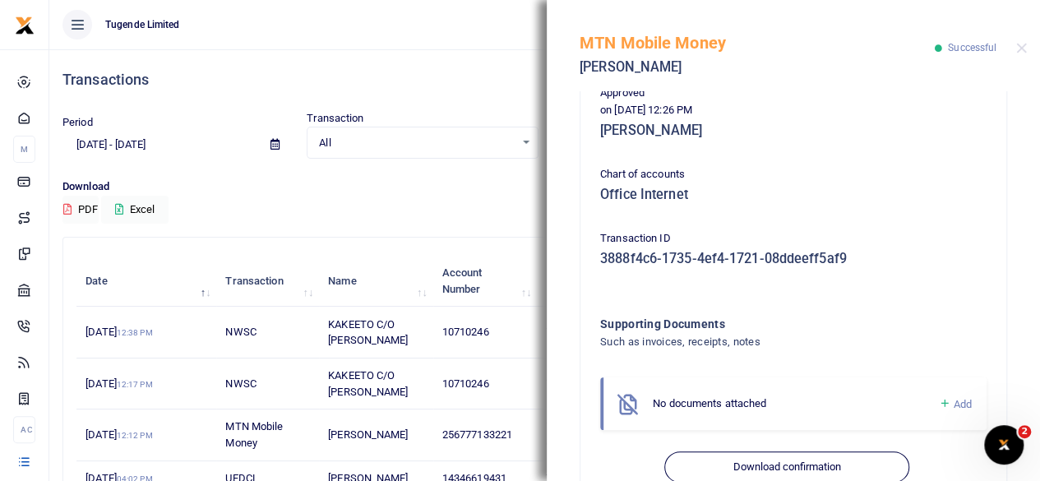
scroll to position [457, 0]
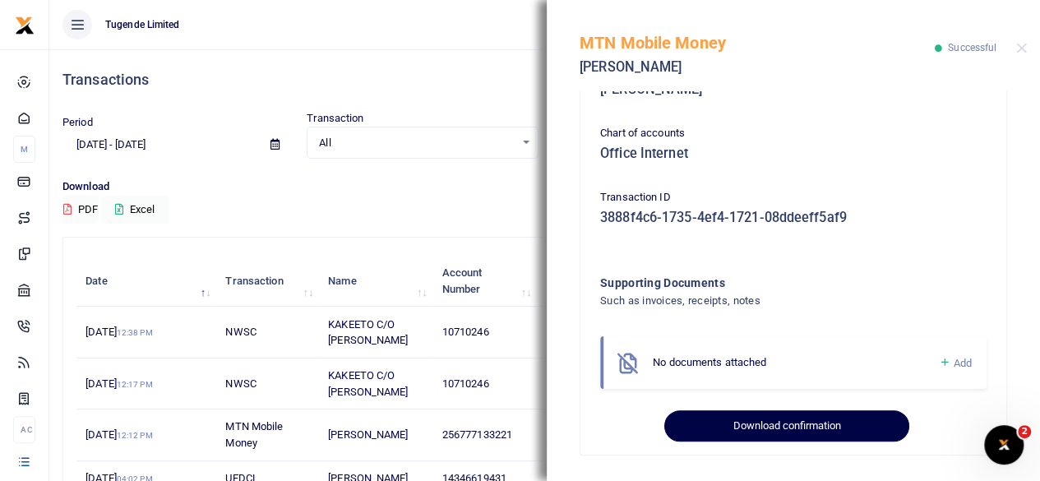
click at [783, 435] on button "Download confirmation" at bounding box center [787, 425] width 244 height 31
click at [665, 410] on button "Download confirmation" at bounding box center [787, 425] width 244 height 31
click at [665, 410] on button "Downloading" at bounding box center [787, 425] width 244 height 31
